Goal: Find specific page/section: Find specific page/section

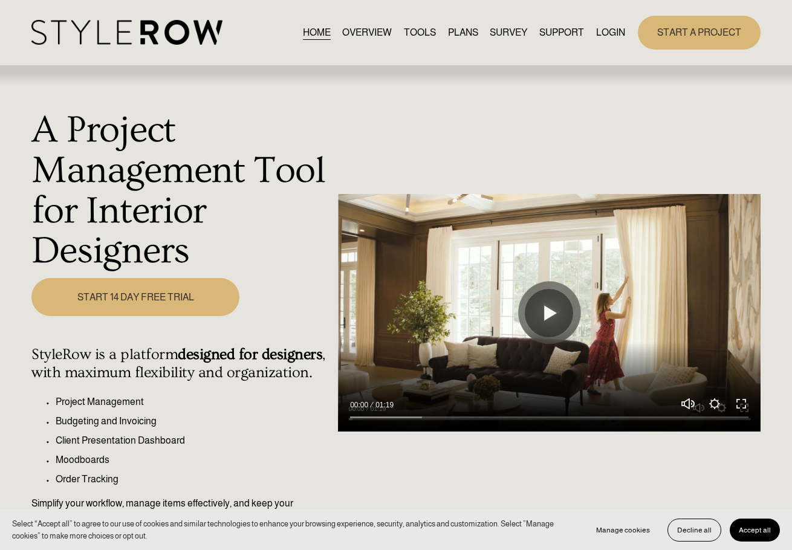
click at [606, 24] on div "HOME OVERVIEW TOOLS PLANS SURVEY SUPPORT QUESTIONS" at bounding box center [327, 32] width 593 height 25
click at [609, 36] on link "LOGIN" at bounding box center [610, 32] width 29 height 16
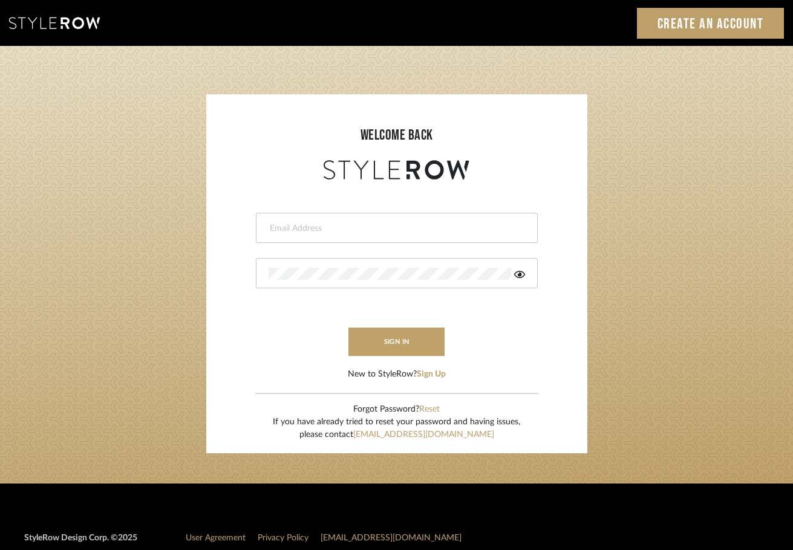
click at [371, 231] on input "email" at bounding box center [394, 229] width 253 height 12
type input "saamiah@studiodb.com"
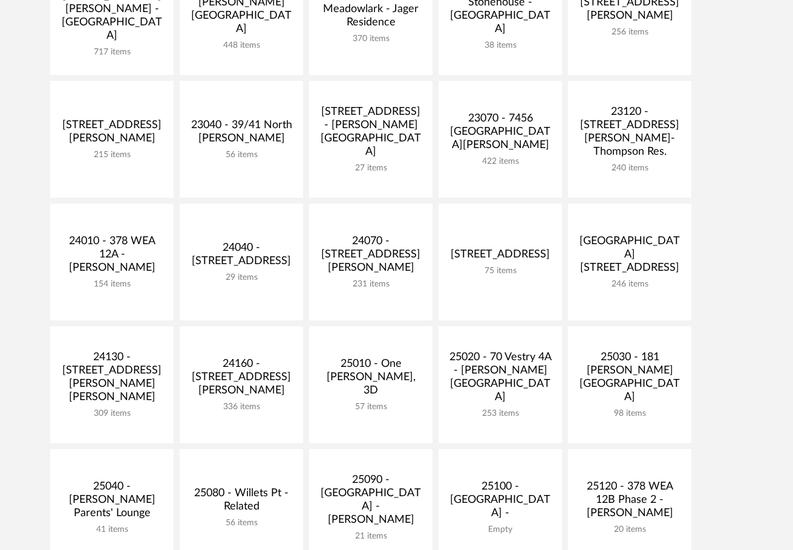
scroll to position [363, 0]
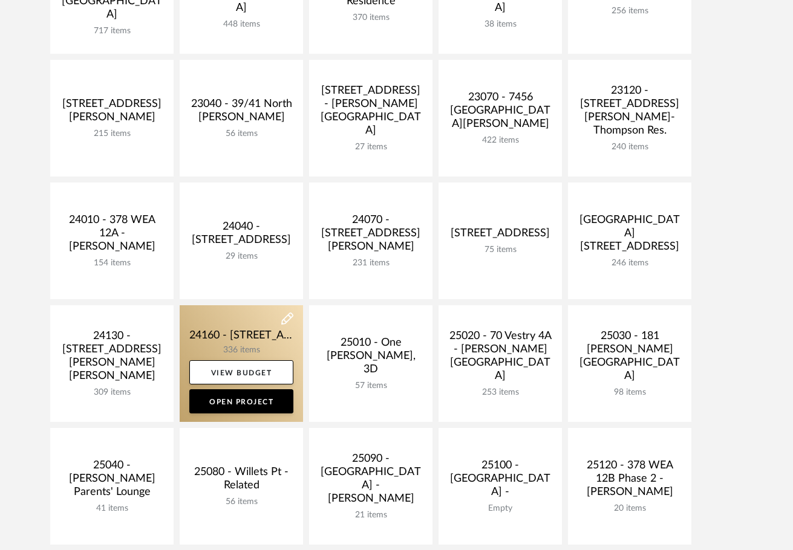
click at [225, 339] on link at bounding box center [241, 363] width 123 height 117
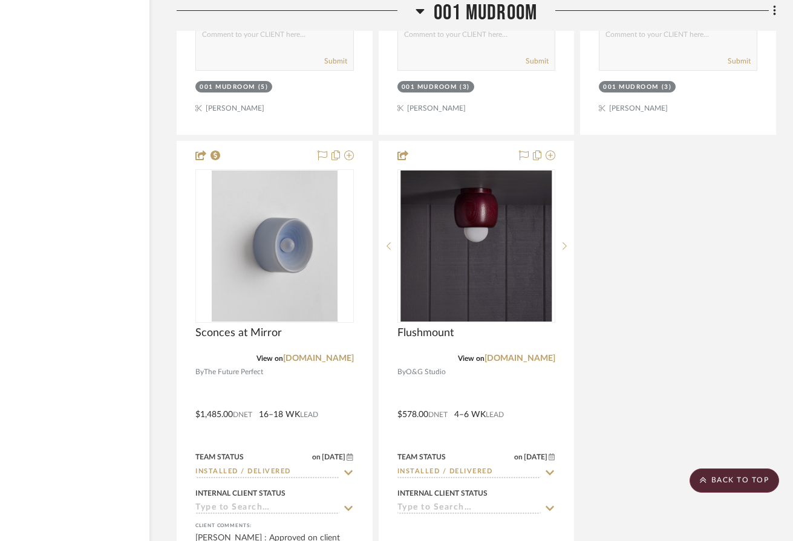
scroll to position [6893, 78]
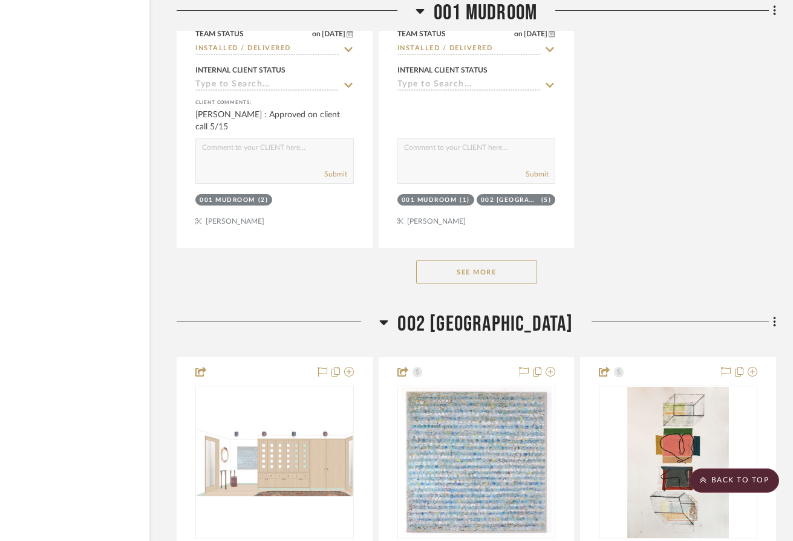
click at [495, 272] on button "See More" at bounding box center [476, 272] width 121 height 24
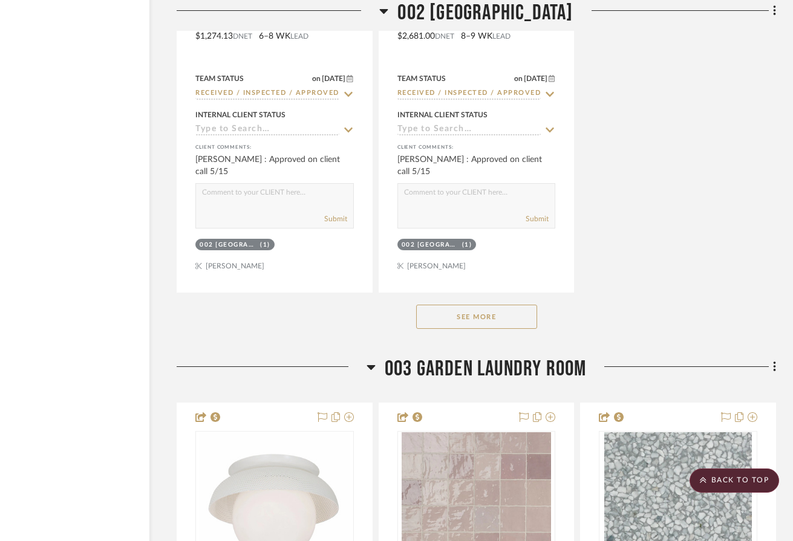
scroll to position [9130, 78]
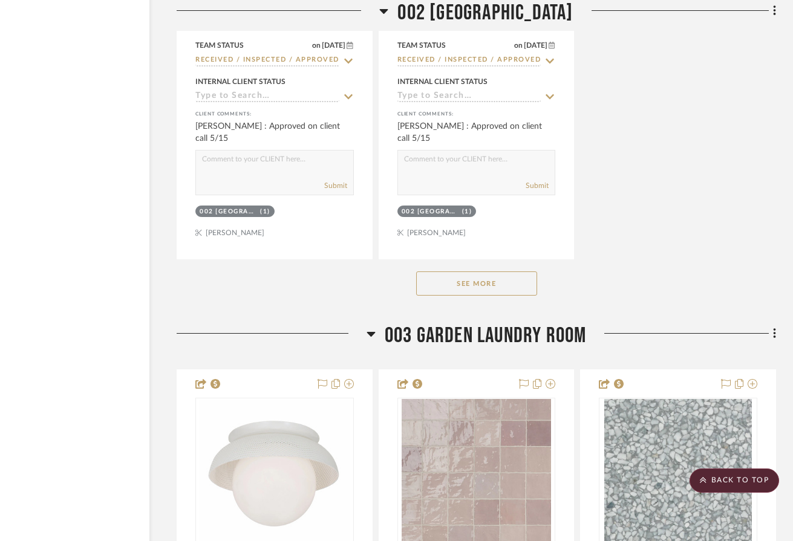
click at [452, 280] on button "See More" at bounding box center [476, 283] width 121 height 24
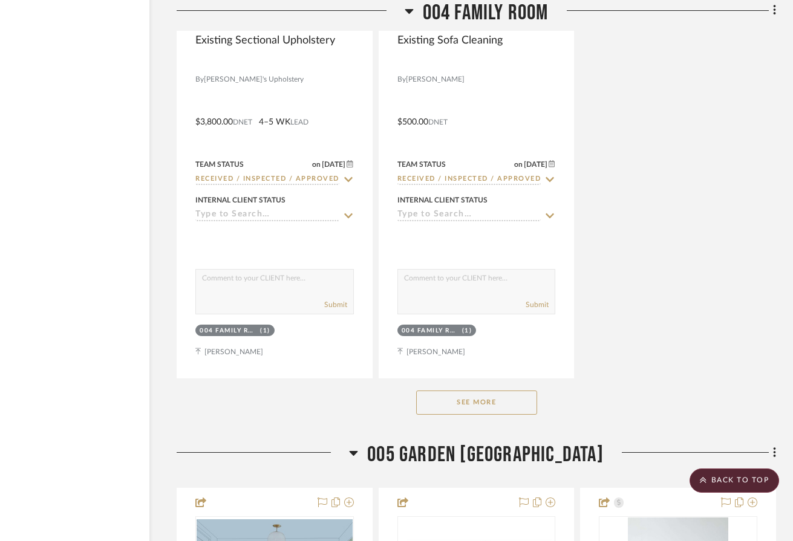
scroll to position [12395, 78]
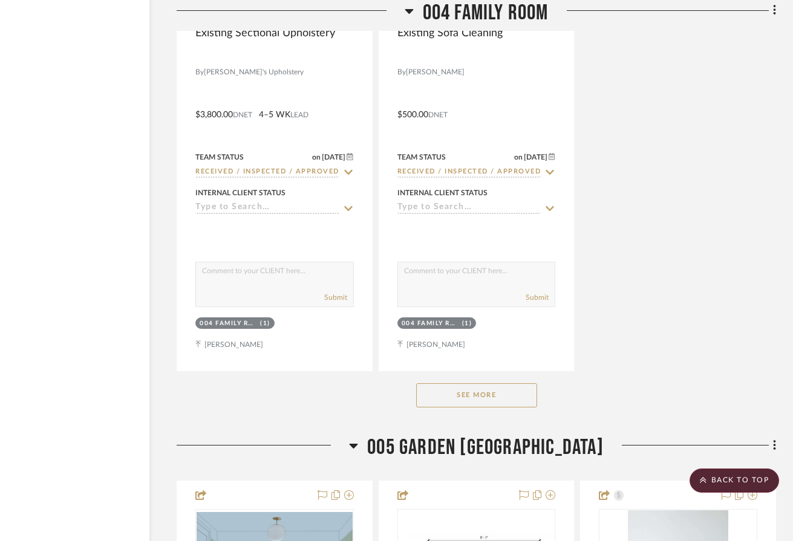
click at [469, 394] on button "See More" at bounding box center [476, 395] width 121 height 24
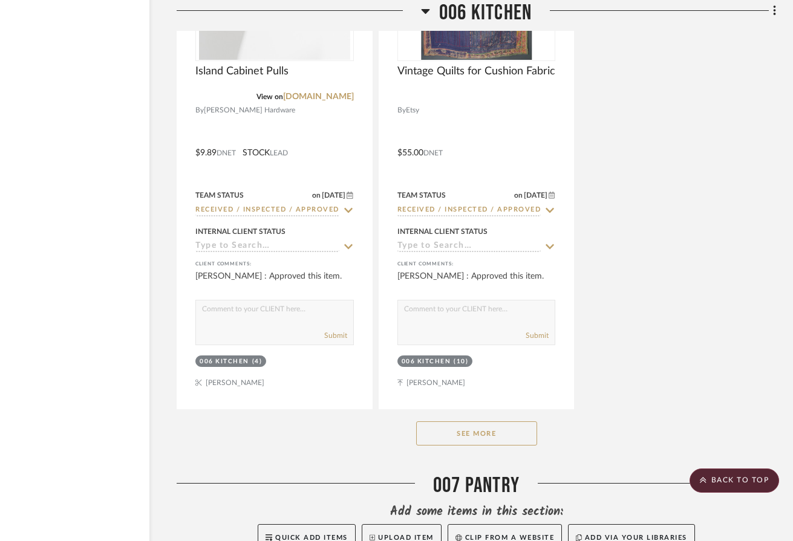
scroll to position [17897, 78]
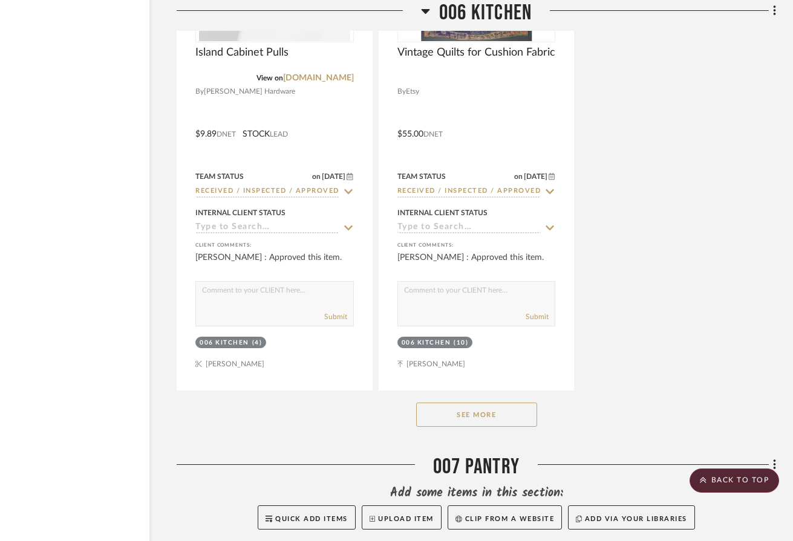
click at [495, 415] on button "See More" at bounding box center [476, 415] width 121 height 24
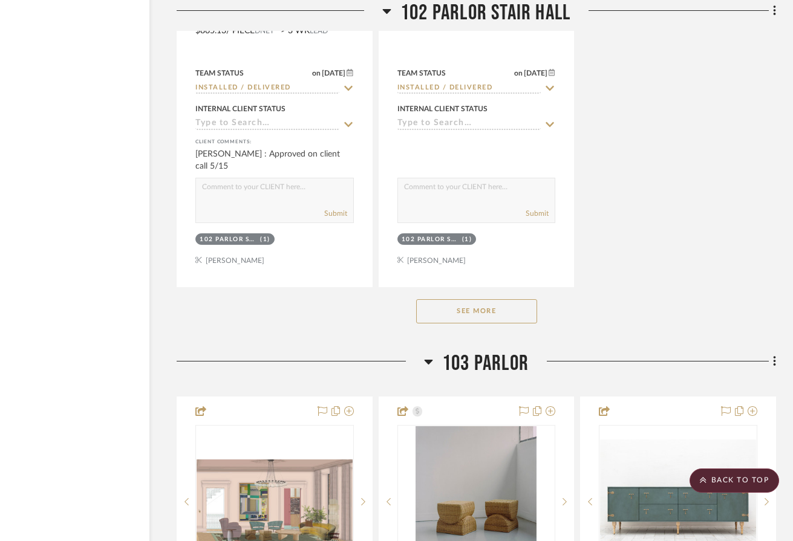
scroll to position [23822, 78]
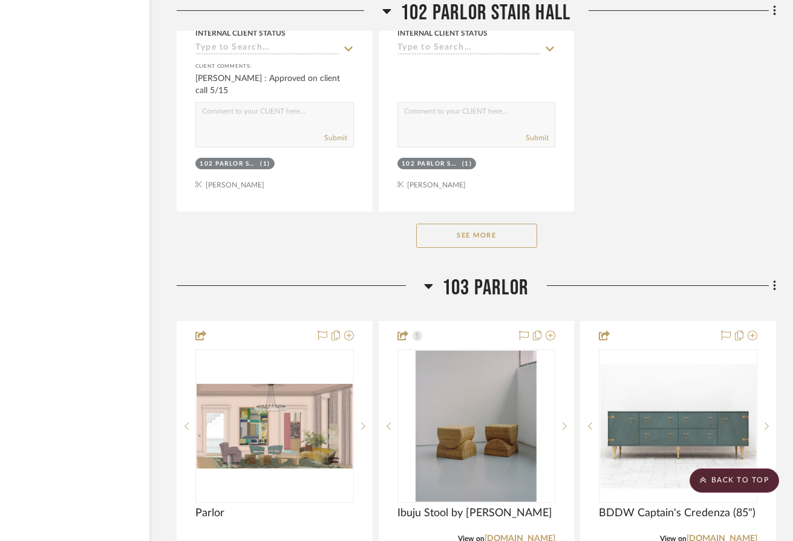
click at [478, 240] on button "See More" at bounding box center [476, 236] width 121 height 24
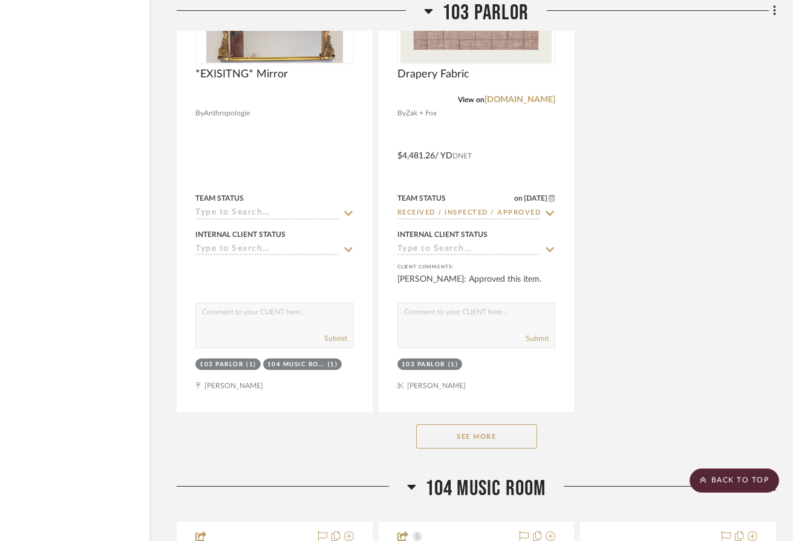
scroll to position [25636, 78]
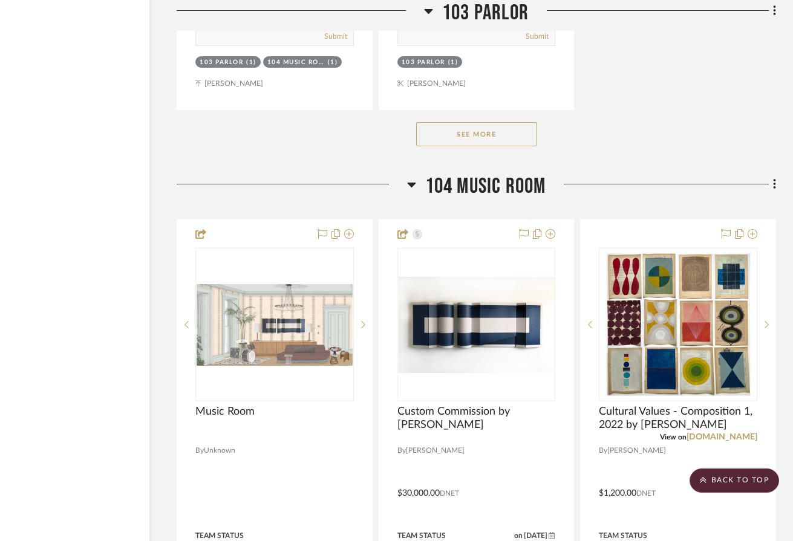
click at [488, 131] on button "See More" at bounding box center [476, 134] width 121 height 24
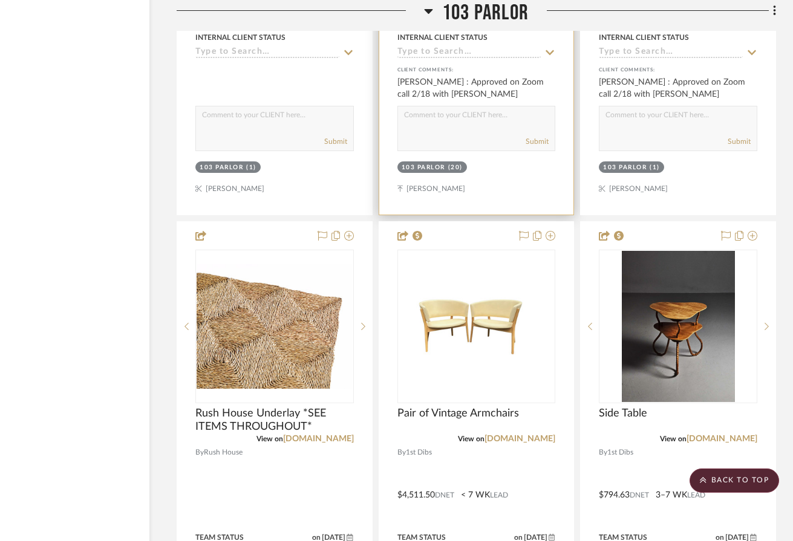
scroll to position [26180, 78]
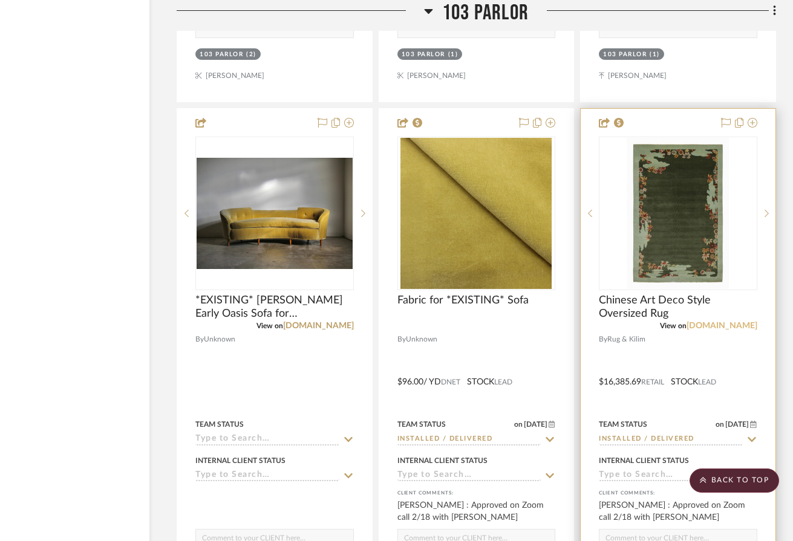
click at [739, 325] on link "rugandkilim.com" at bounding box center [721, 326] width 71 height 8
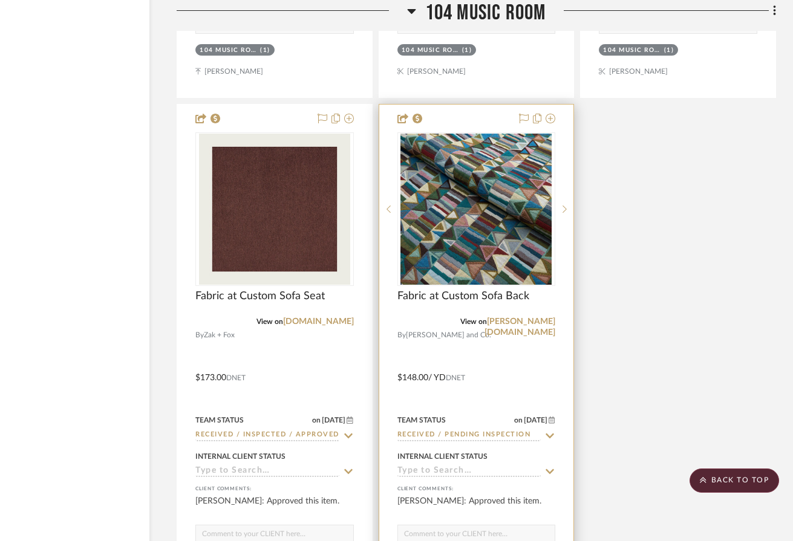
scroll to position [30050, 78]
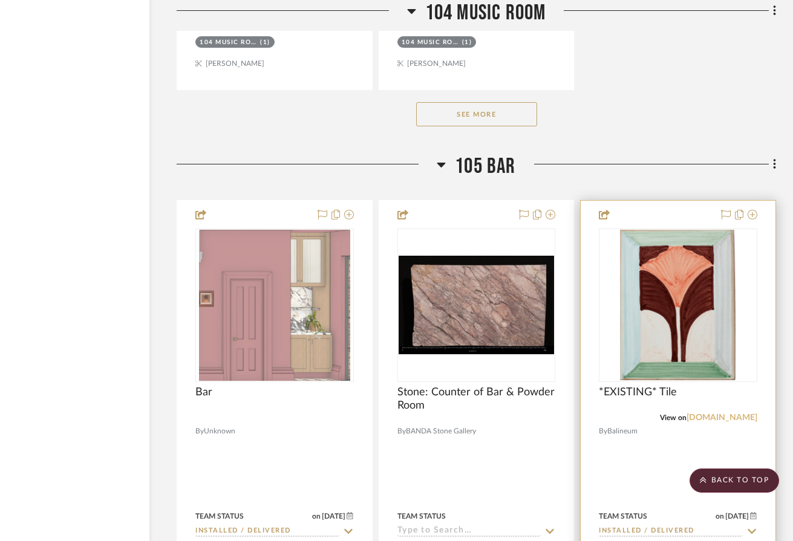
click at [712, 418] on link "balineum.co.uk" at bounding box center [721, 418] width 71 height 8
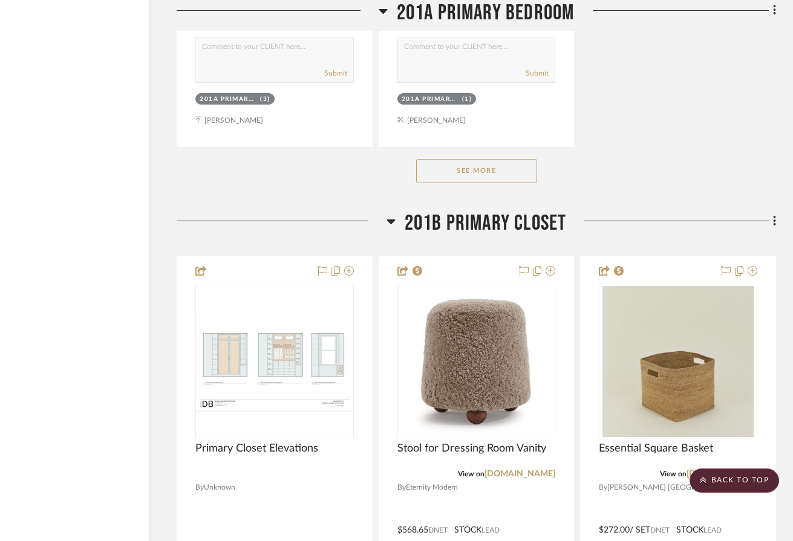
scroll to position [33980, 78]
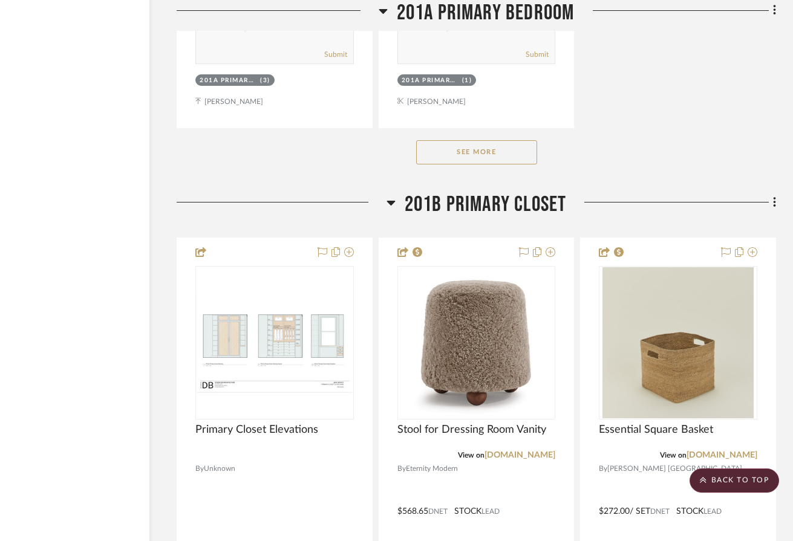
click at [493, 157] on button "See More" at bounding box center [476, 152] width 121 height 24
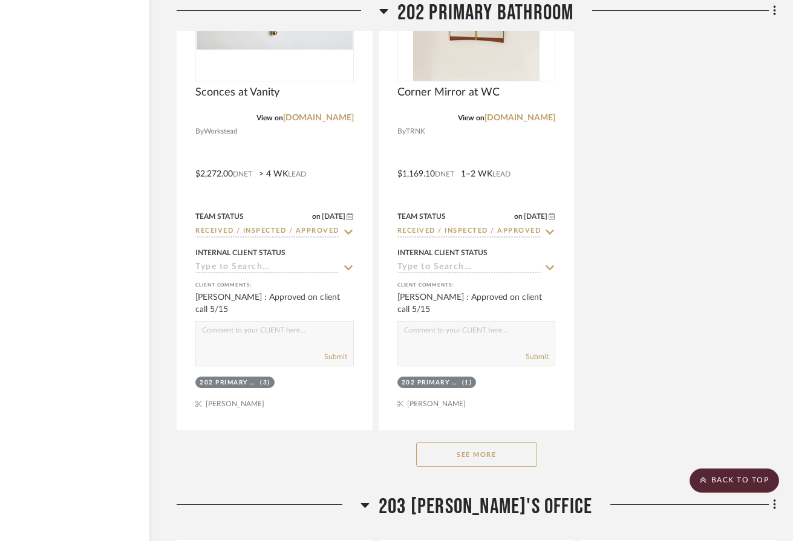
scroll to position [39240, 78]
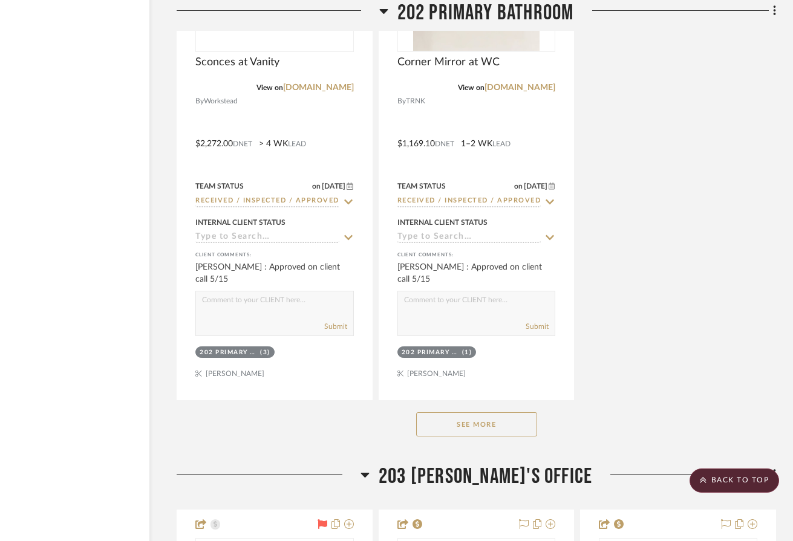
click at [475, 437] on button "See More" at bounding box center [476, 424] width 121 height 24
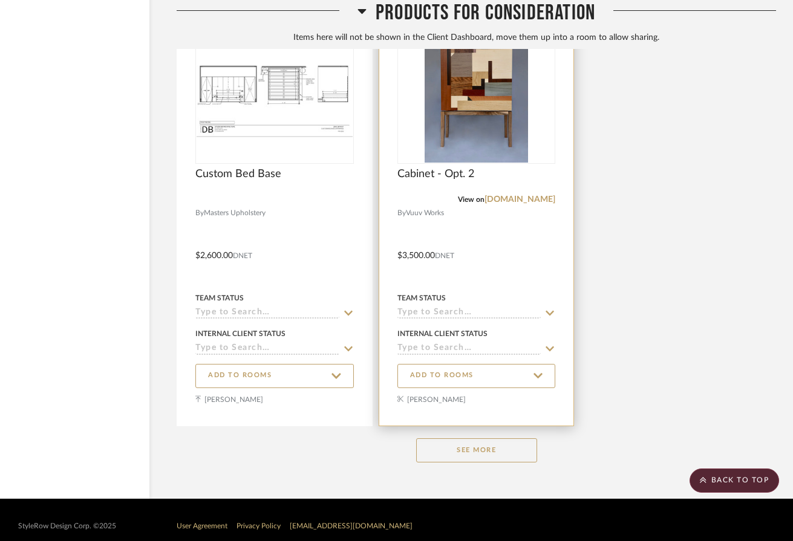
scroll to position [48227, 78]
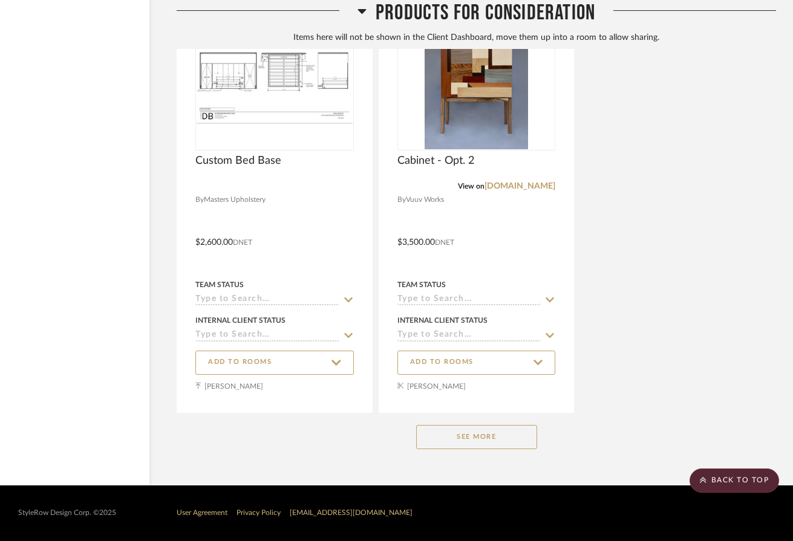
click at [469, 445] on button "See More" at bounding box center [476, 437] width 121 height 24
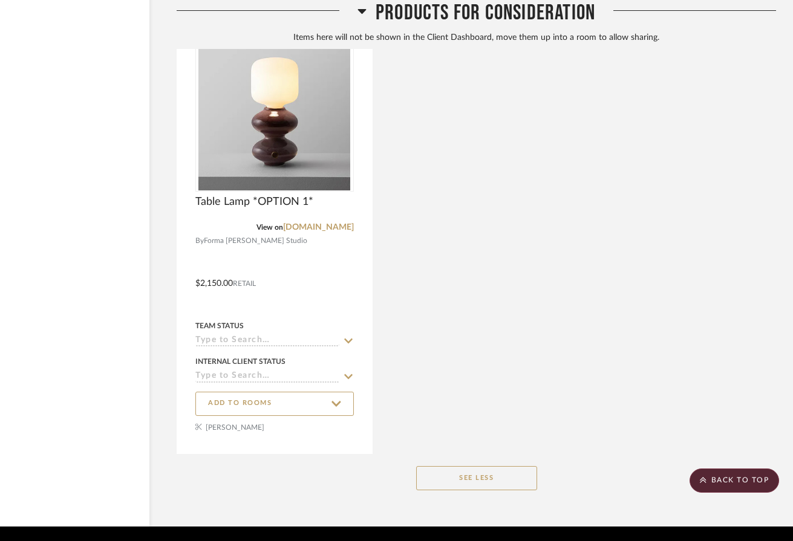
scroll to position [58137, 78]
